Goal: Task Accomplishment & Management: Complete application form

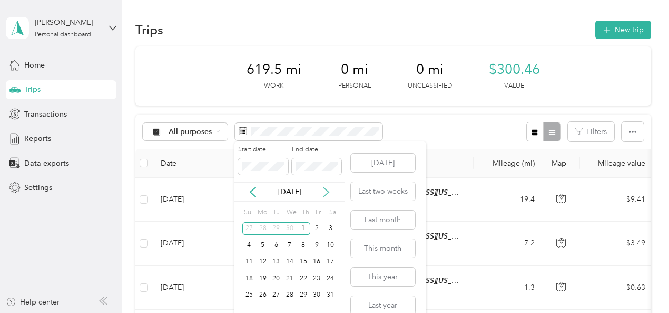
click at [324, 189] on icon at bounding box center [326, 192] width 11 height 11
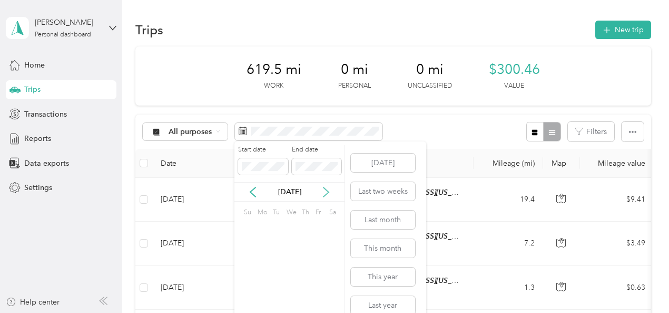
click at [324, 189] on icon at bounding box center [326, 192] width 11 height 11
click at [256, 188] on icon at bounding box center [253, 192] width 11 height 11
click at [257, 276] on div "18" at bounding box center [263, 277] width 14 height 13
click at [328, 294] on div "30" at bounding box center [331, 294] width 14 height 13
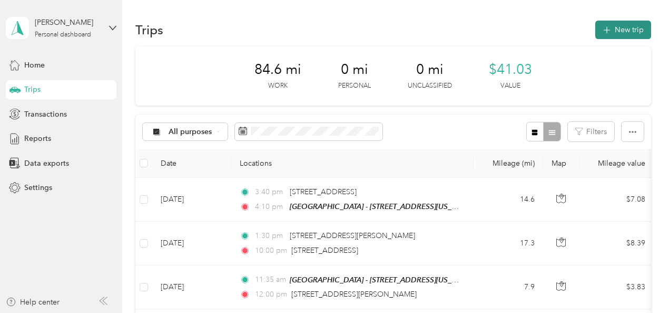
click at [617, 23] on button "New trip" at bounding box center [624, 30] width 56 height 18
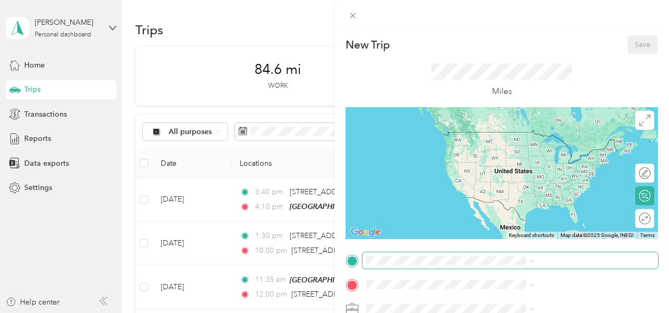
click at [498, 264] on span at bounding box center [511, 260] width 296 height 17
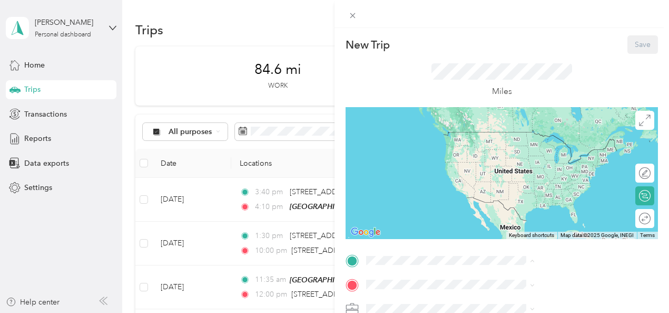
click at [548, 162] on div "TEAM Muskegon - [STREET_ADDRESS][US_STATE]" at bounding box center [570, 147] width 145 height 32
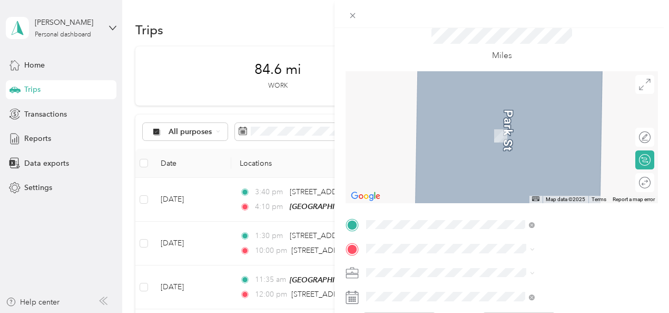
scroll to position [53, 0]
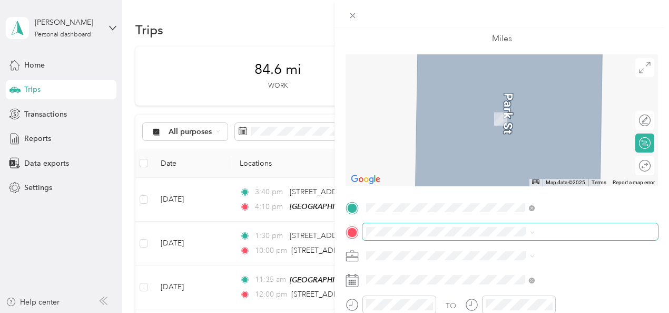
click at [487, 238] on span at bounding box center [511, 231] width 296 height 17
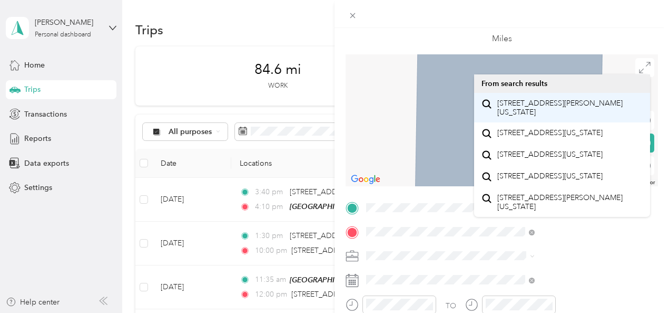
click at [561, 116] on span "[STREET_ADDRESS][PERSON_NAME][US_STATE]" at bounding box center [570, 108] width 145 height 18
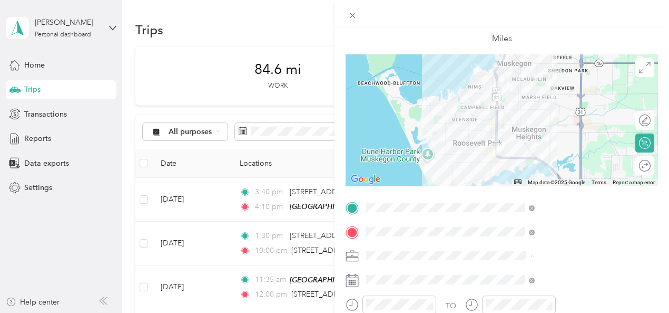
click at [545, 156] on div "697-01 DV Informed Parent & Support - Muskegon" at bounding box center [562, 158] width 161 height 22
click at [634, 167] on div "Round trip" at bounding box center [610, 165] width 81 height 11
click at [634, 167] on div at bounding box center [640, 165] width 22 height 11
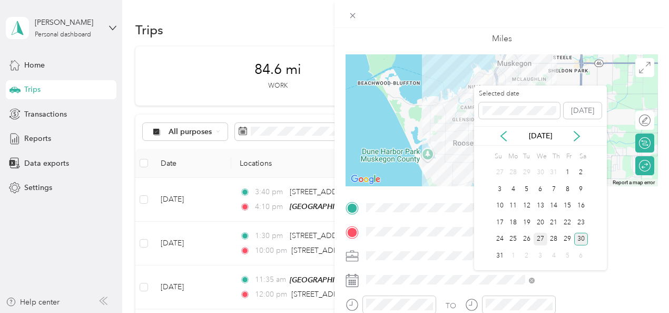
click at [537, 240] on div "27" at bounding box center [541, 238] width 14 height 13
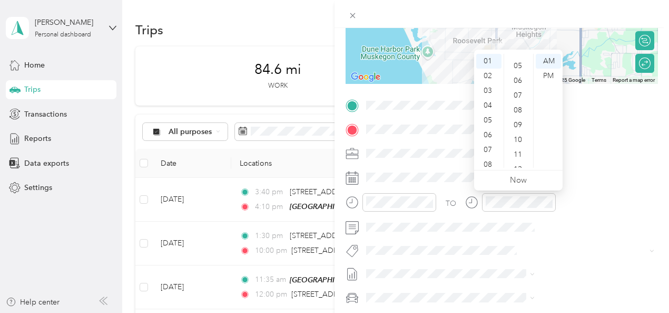
scroll to position [54, 0]
click at [516, 79] on div "05" at bounding box center [519, 81] width 25 height 15
click at [547, 79] on div "PM" at bounding box center [548, 76] width 25 height 15
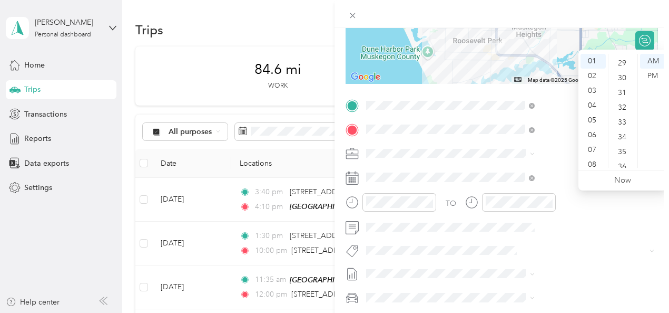
scroll to position [407, 0]
click at [627, 92] on div "30" at bounding box center [623, 97] width 25 height 15
click at [652, 74] on div "PM" at bounding box center [652, 76] width 25 height 15
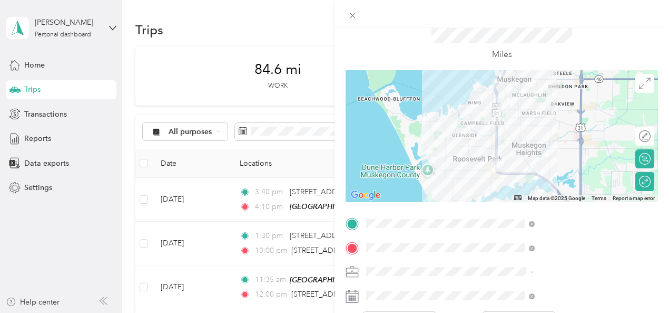
scroll to position [0, 0]
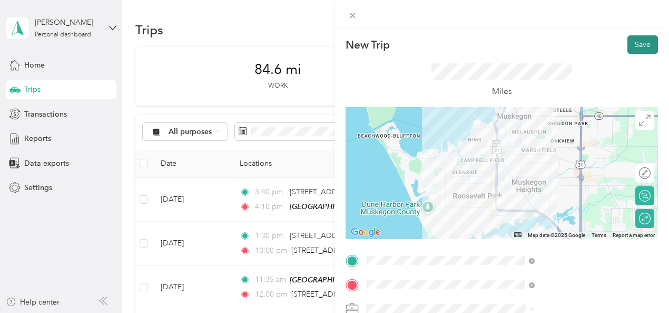
click at [639, 46] on button "Save" at bounding box center [643, 44] width 31 height 18
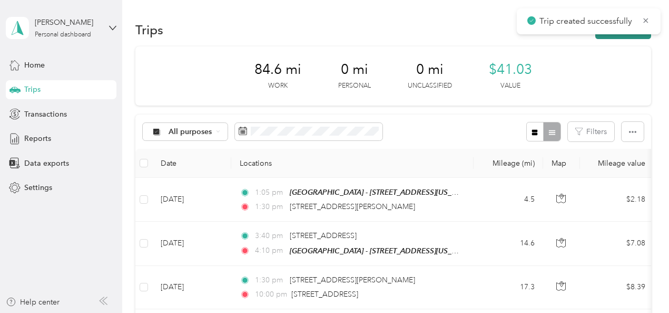
click at [620, 35] on button "New trip" at bounding box center [624, 30] width 56 height 18
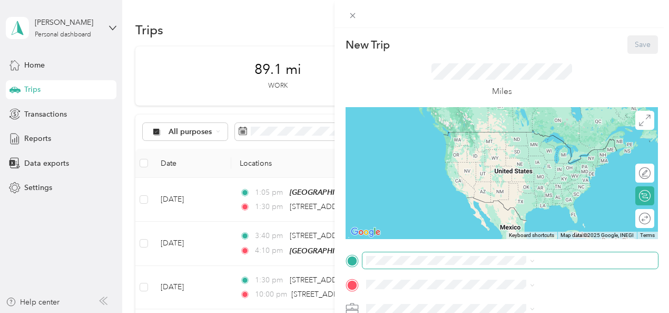
click at [521, 266] on span at bounding box center [511, 260] width 296 height 17
click at [521, 254] on span at bounding box center [511, 260] width 296 height 17
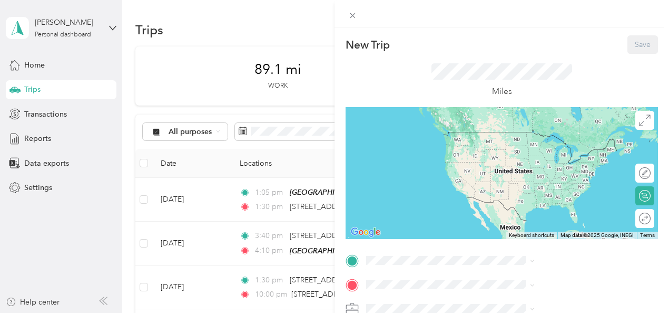
click at [536, 158] on span "[STREET_ADDRESS][US_STATE]" at bounding box center [550, 153] width 105 height 9
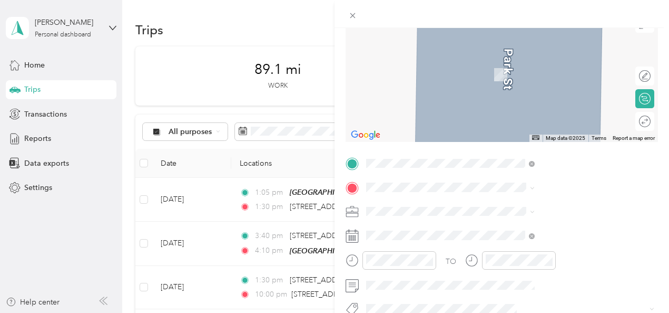
scroll to position [115, 0]
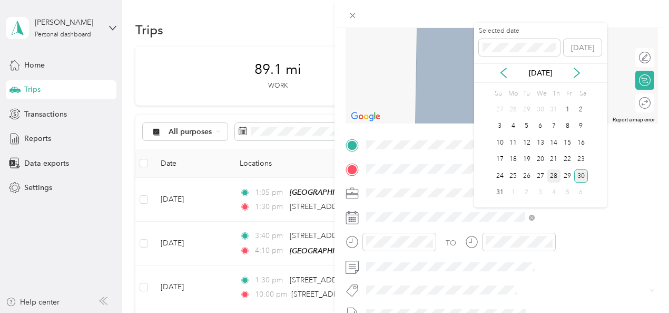
click at [556, 173] on div "28" at bounding box center [555, 175] width 14 height 13
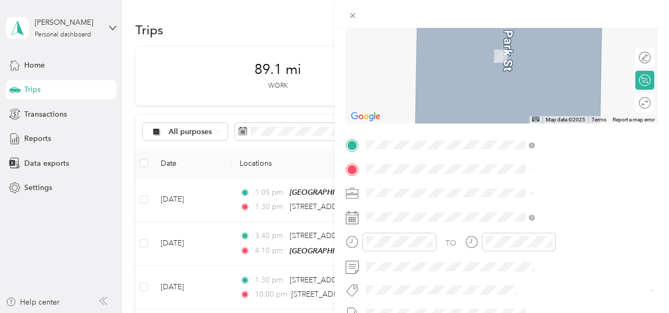
click at [547, 211] on span "[STREET_ADDRESS][PERSON_NAME][PERSON_NAME][US_STATE]" at bounding box center [570, 211] width 145 height 18
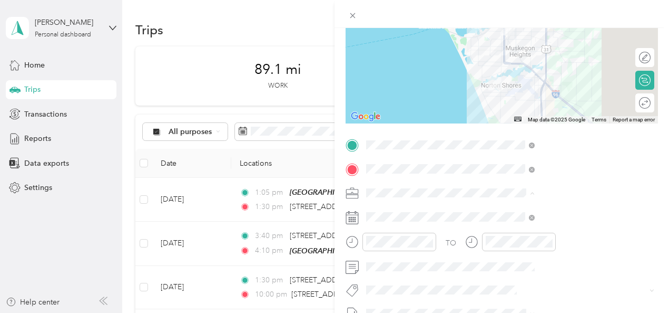
click at [566, 100] on div "697-01 DV Informed Parent & Support - Muskegon" at bounding box center [562, 94] width 161 height 22
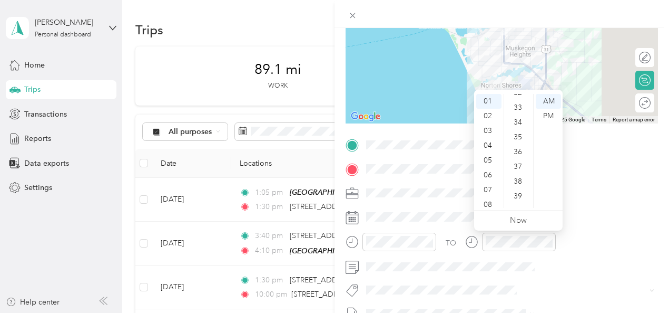
scroll to position [465, 0]
click at [519, 148] on div "35" at bounding box center [519, 152] width 25 height 15
click at [547, 113] on div "PM" at bounding box center [548, 116] width 25 height 15
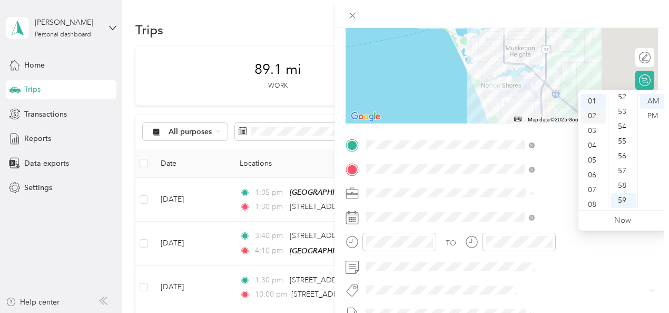
click at [594, 119] on div "02" at bounding box center [593, 116] width 25 height 15
click at [624, 99] on div "00" at bounding box center [623, 101] width 25 height 15
click at [647, 117] on div "PM" at bounding box center [652, 116] width 25 height 15
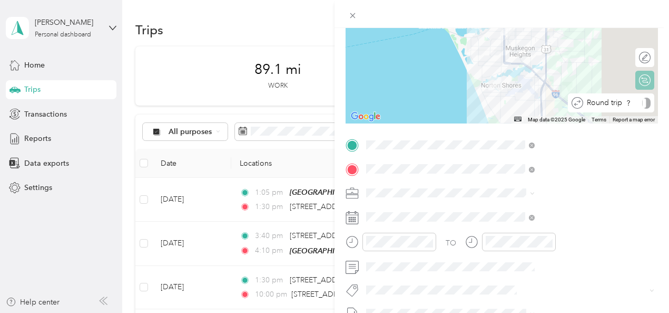
click at [636, 101] on div "Round trip" at bounding box center [617, 103] width 67 height 11
click at [636, 101] on div at bounding box center [640, 103] width 22 height 11
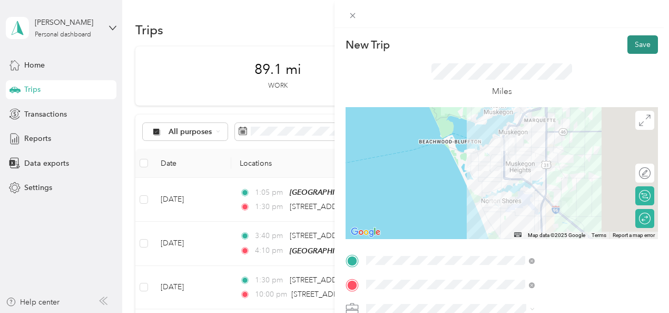
click at [639, 41] on button "Save" at bounding box center [643, 44] width 31 height 18
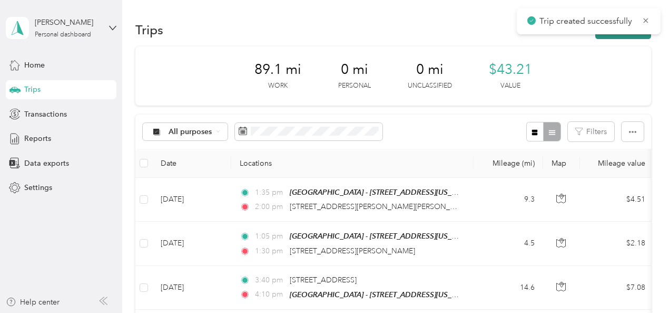
click at [613, 38] on button "New trip" at bounding box center [624, 30] width 56 height 18
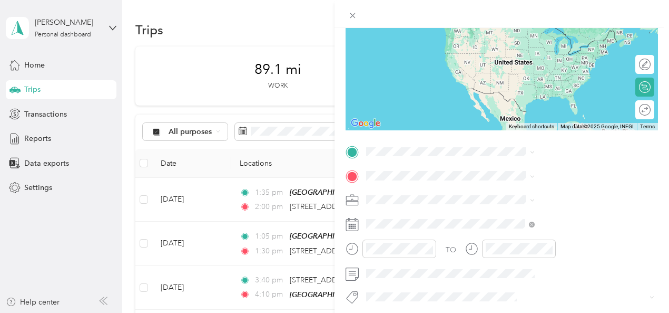
scroll to position [113, 0]
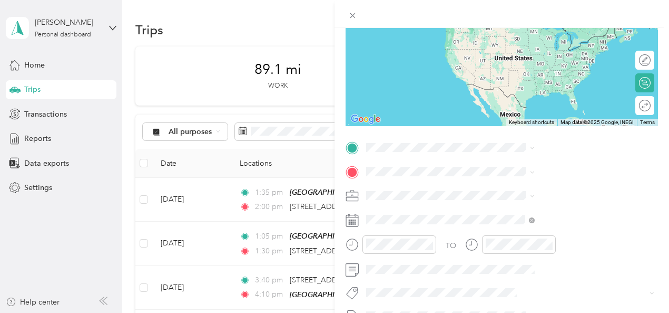
click at [527, 206] on span "[STREET_ADDRESS][US_STATE]" at bounding box center [550, 210] width 105 height 9
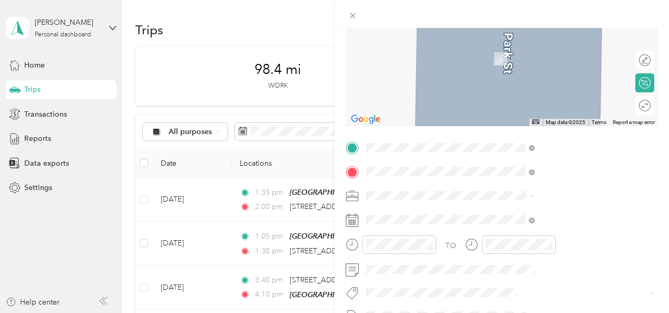
click at [557, 42] on span "[STREET_ADDRESS][US_STATE]" at bounding box center [550, 42] width 105 height 9
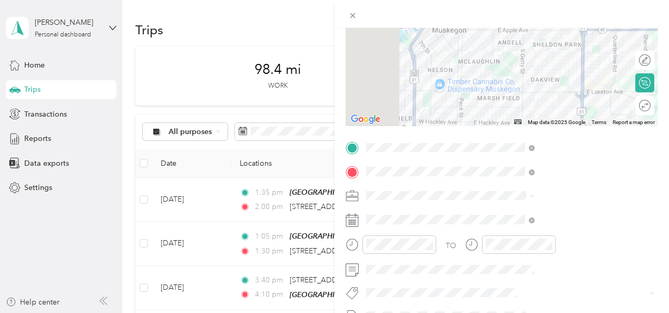
click at [639, 111] on icon at bounding box center [645, 106] width 12 height 12
click at [630, 111] on div at bounding box center [640, 105] width 22 height 11
click at [532, 101] on div "697-01 DV Informed Parent & Support - Muskegon" at bounding box center [562, 97] width 161 height 22
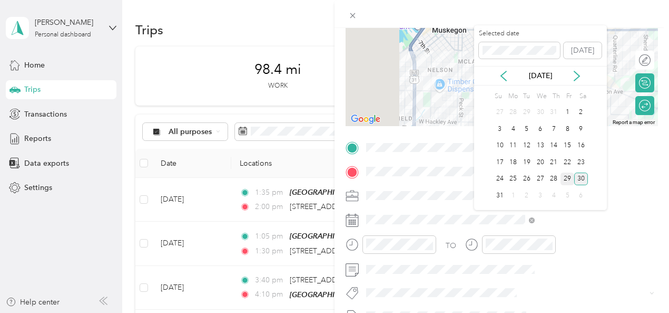
click at [567, 181] on div "29" at bounding box center [568, 178] width 14 height 13
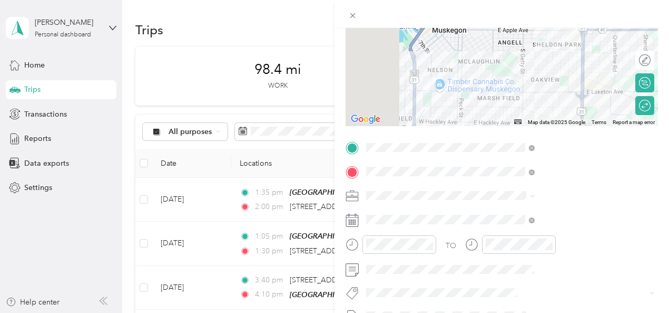
click at [567, 181] on div "TO Add photo" at bounding box center [502, 266] width 313 height 255
click at [436, 250] on div at bounding box center [400, 244] width 74 height 18
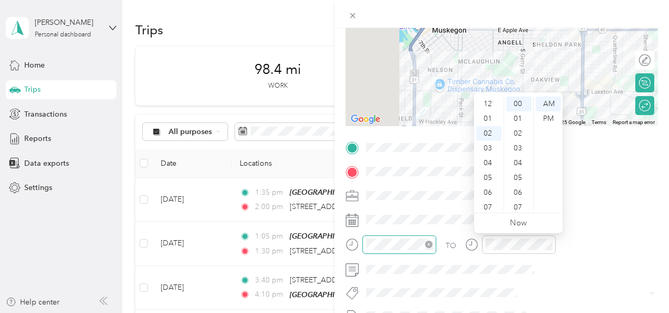
scroll to position [30, 0]
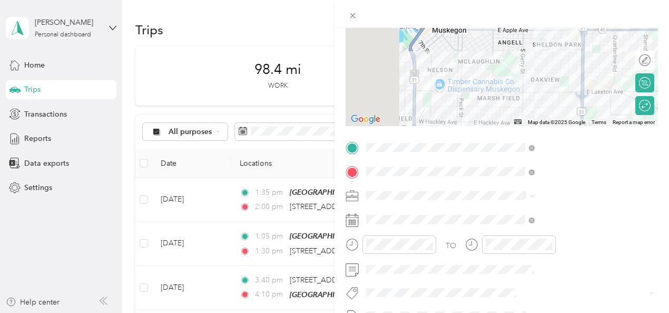
drag, startPoint x: 396, startPoint y: 46, endPoint x: 413, endPoint y: 35, distance: 19.7
click at [413, 35] on div "New Trip Save This trip cannot be edited because it is either under review, app…" at bounding box center [334, 156] width 669 height 313
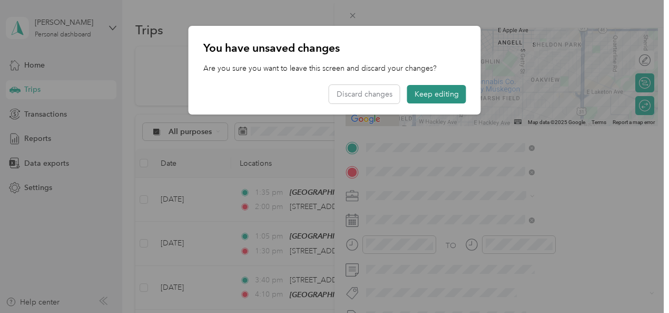
click at [436, 96] on button "Keep editing" at bounding box center [436, 94] width 59 height 18
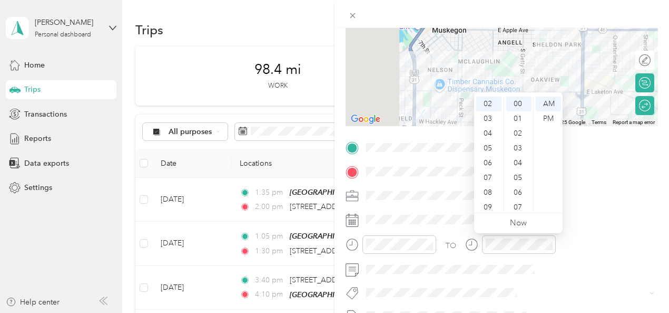
scroll to position [0, 0]
click at [495, 104] on div "12" at bounding box center [489, 103] width 25 height 15
click at [522, 127] on div "40" at bounding box center [519, 130] width 25 height 15
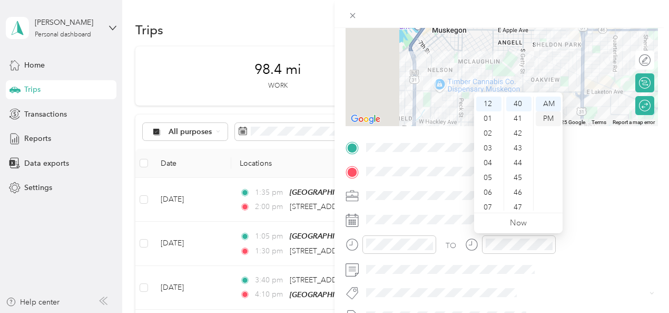
click at [543, 122] on div "PM" at bounding box center [548, 118] width 25 height 15
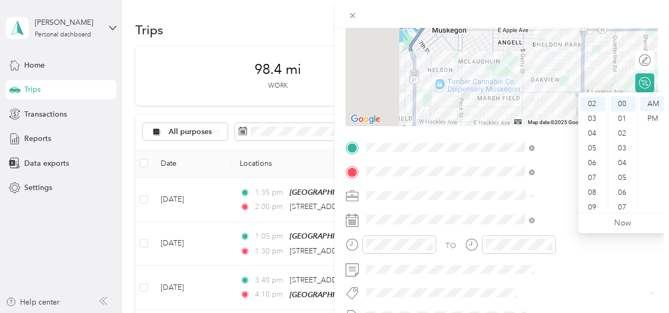
scroll to position [0, 0]
click at [594, 119] on div "01" at bounding box center [593, 118] width 25 height 15
click at [651, 122] on div "PM" at bounding box center [652, 118] width 25 height 15
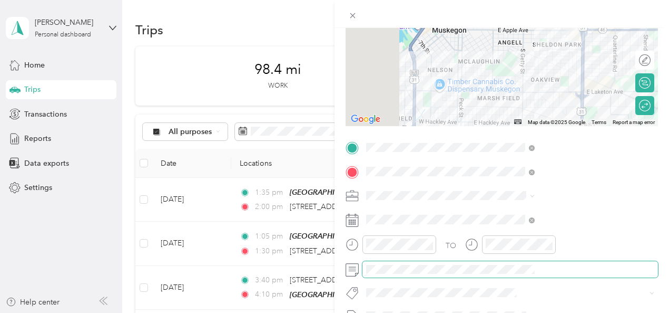
scroll to position [0, 0]
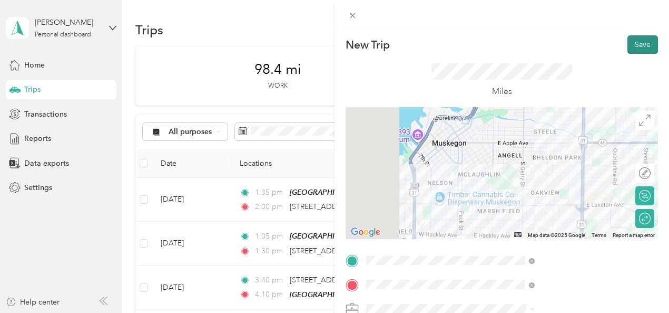
click at [644, 44] on button "Save" at bounding box center [643, 44] width 31 height 18
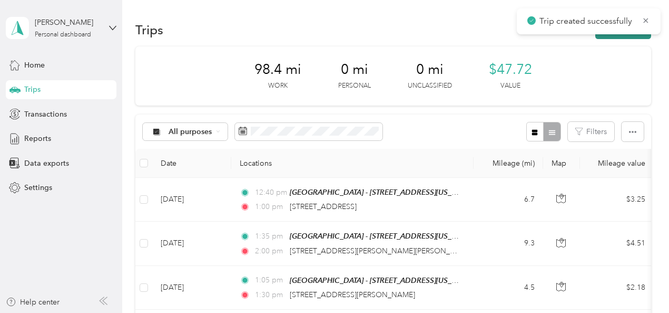
click at [613, 36] on button "New trip" at bounding box center [624, 30] width 56 height 18
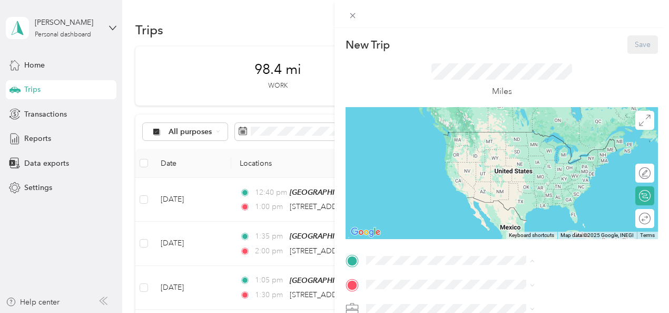
click at [532, 159] on span "[STREET_ADDRESS][US_STATE]" at bounding box center [550, 156] width 105 height 9
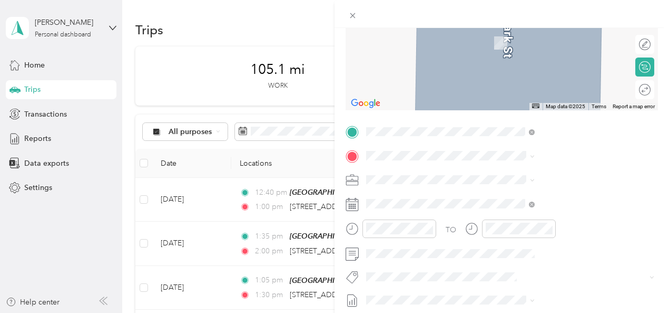
scroll to position [133, 0]
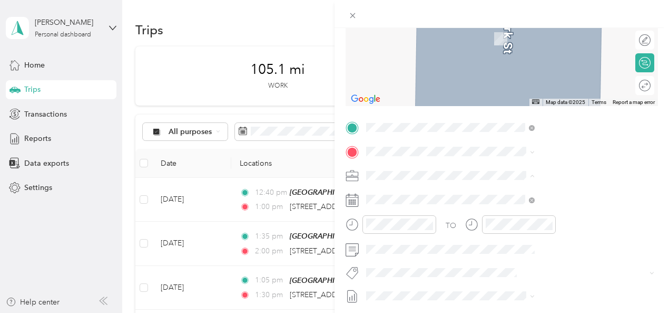
click at [504, 210] on span "697-01 DV Informed Parent & Support - Muskegon" at bounding box center [548, 218] width 133 height 20
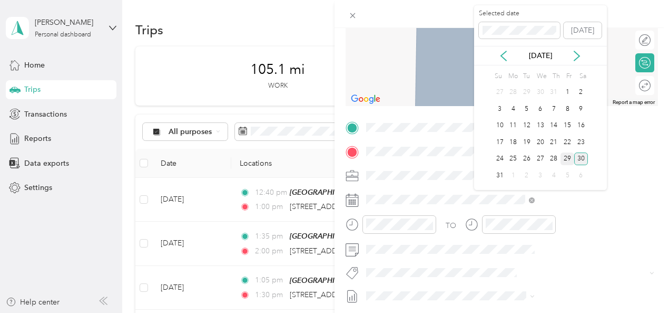
click at [567, 153] on div "29" at bounding box center [568, 158] width 14 height 13
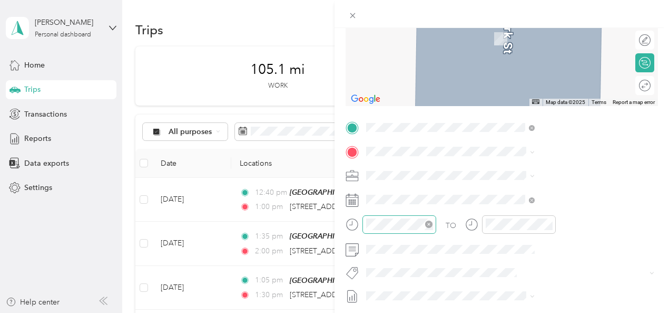
click at [436, 217] on div at bounding box center [400, 224] width 74 height 18
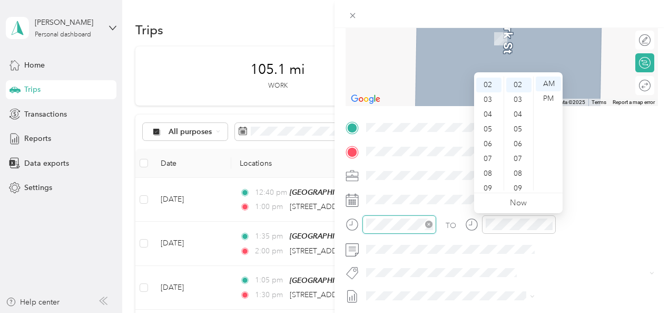
scroll to position [30, 0]
click at [522, 168] on div "30" at bounding box center [519, 169] width 25 height 15
click at [548, 101] on div "PM" at bounding box center [548, 98] width 25 height 15
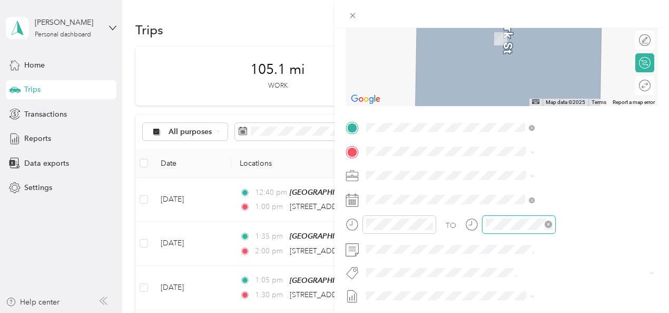
scroll to position [30, 0]
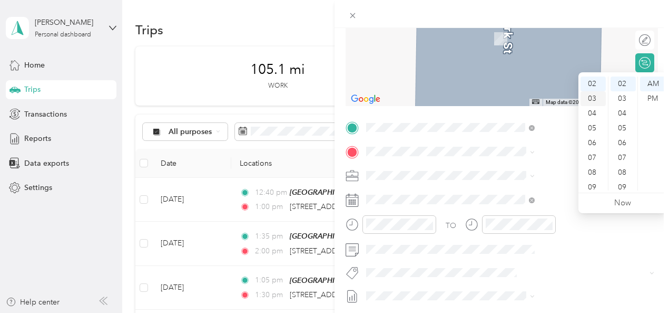
click at [597, 100] on div "03" at bounding box center [593, 98] width 25 height 15
click at [621, 86] on div "00" at bounding box center [623, 83] width 25 height 15
click at [645, 100] on div "PM" at bounding box center [652, 98] width 25 height 15
click at [537, 258] on div "TO Add photo" at bounding box center [502, 246] width 313 height 255
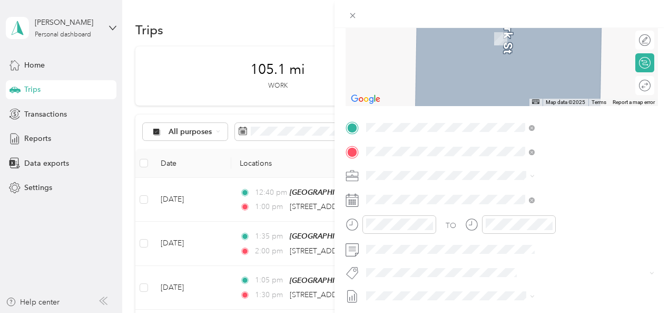
click at [533, 194] on span "[STREET_ADDRESS][US_STATE]" at bounding box center [550, 189] width 105 height 9
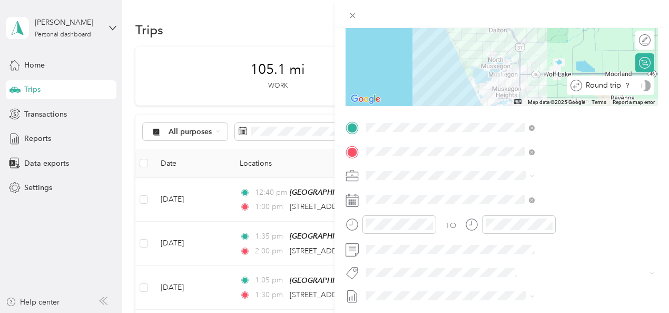
click at [643, 84] on div "Round trip" at bounding box center [611, 85] width 88 height 19
click at [643, 84] on div at bounding box center [640, 85] width 22 height 11
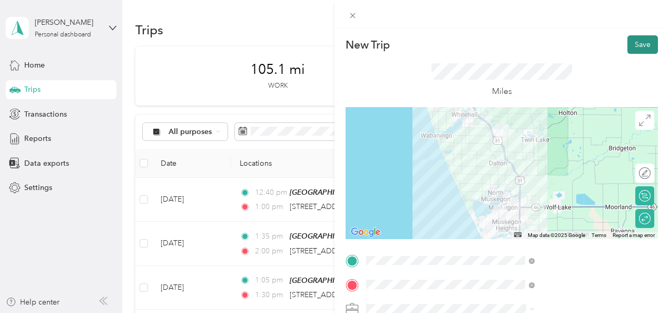
click at [640, 45] on button "Save" at bounding box center [643, 44] width 31 height 18
